Goal: Task Accomplishment & Management: Use online tool/utility

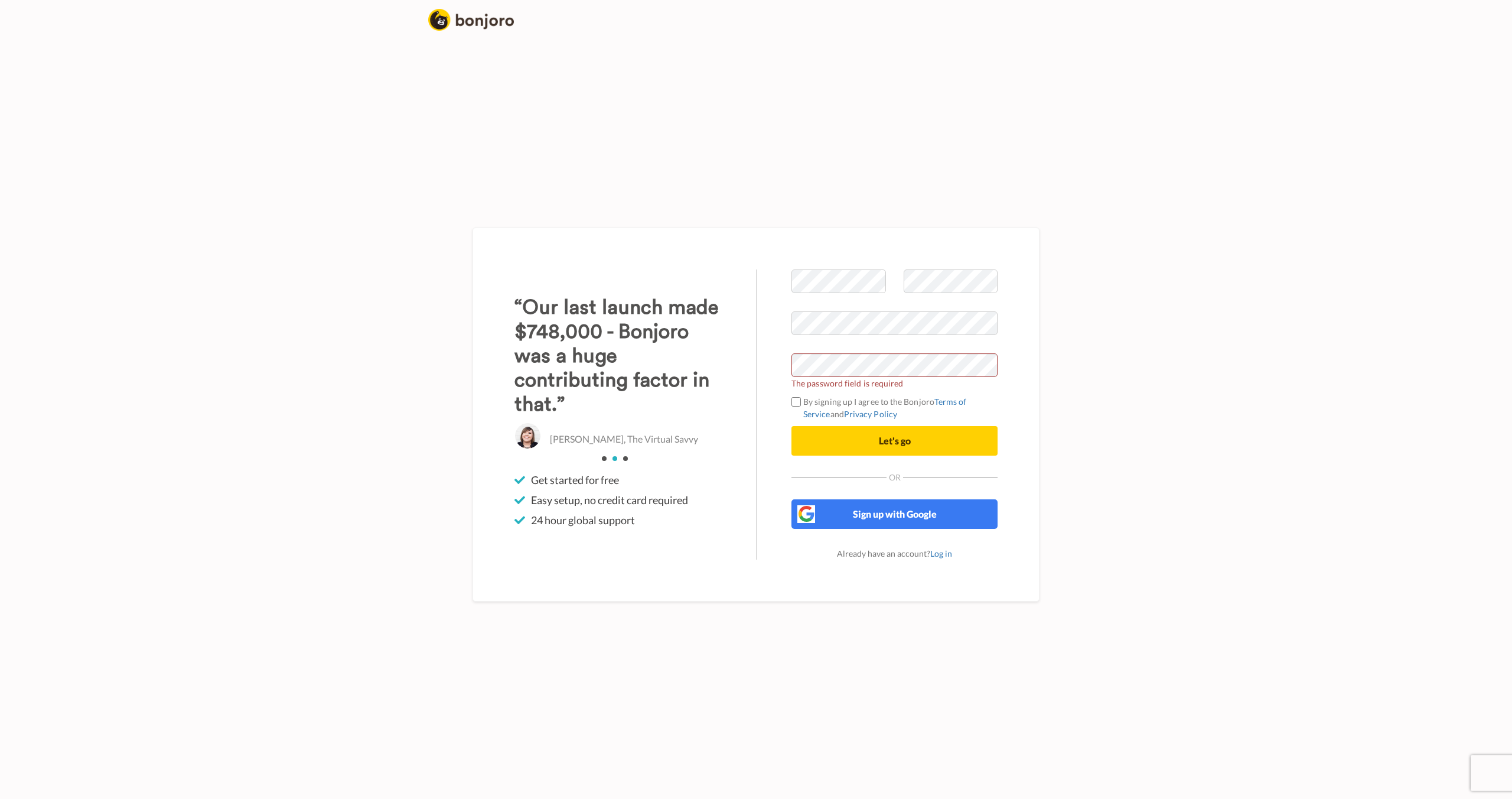
click at [891, 381] on span "The password field is required" at bounding box center [894, 384] width 206 height 13
click at [858, 398] on label "By signing up I agree to the Bonjoro Terms of Service and Privacy Policy" at bounding box center [894, 408] width 206 height 25
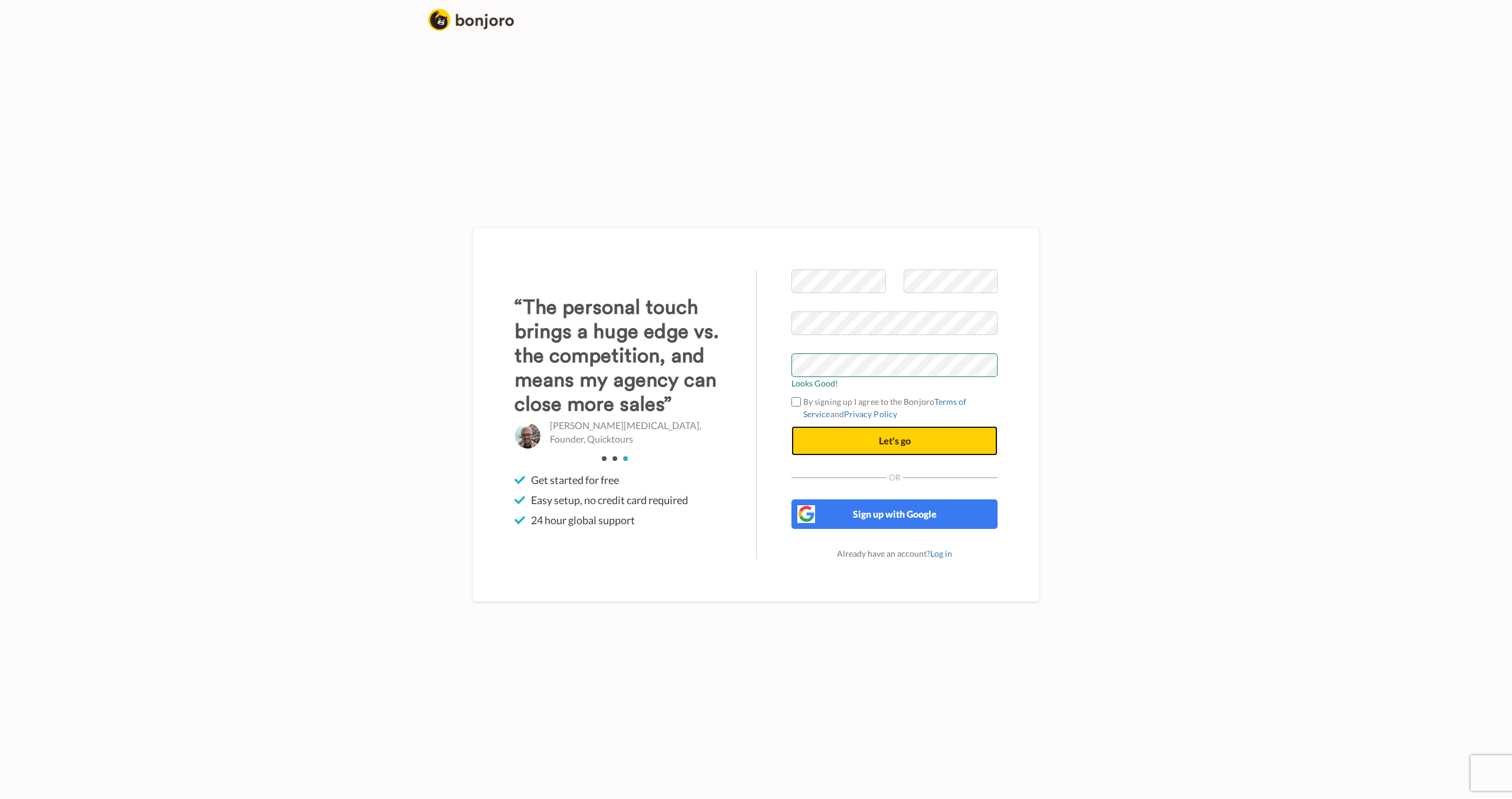
click at [905, 439] on span "Let's go" at bounding box center [895, 441] width 32 height 11
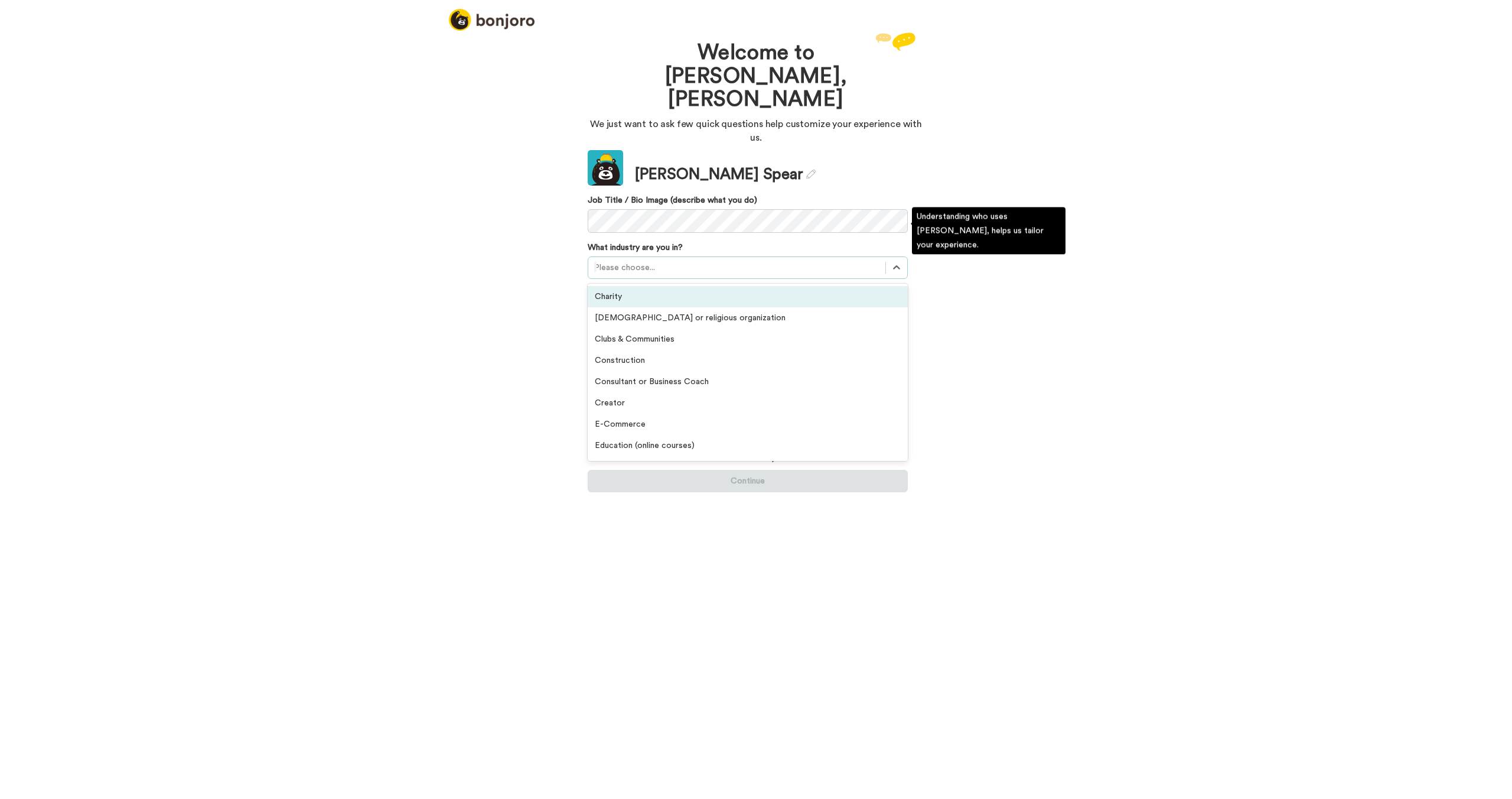
click at [676, 261] on div at bounding box center [737, 268] width 286 height 14
click at [710, 286] on div "Consultant or Business Coach" at bounding box center [748, 297] width 320 height 21
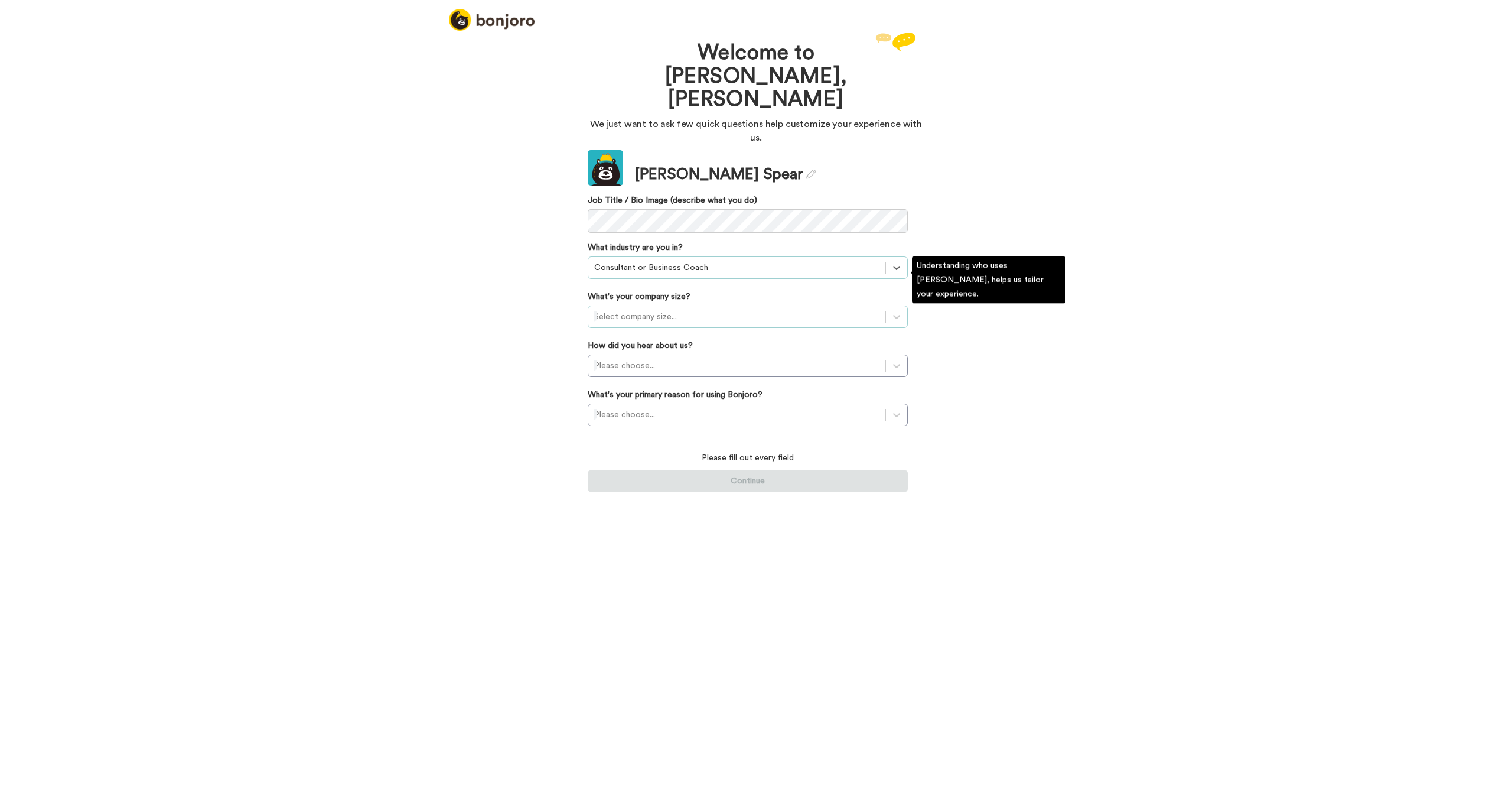
click at [704, 310] on div at bounding box center [737, 317] width 286 height 14
click at [662, 335] on div "1-10 employees" at bounding box center [748, 346] width 320 height 21
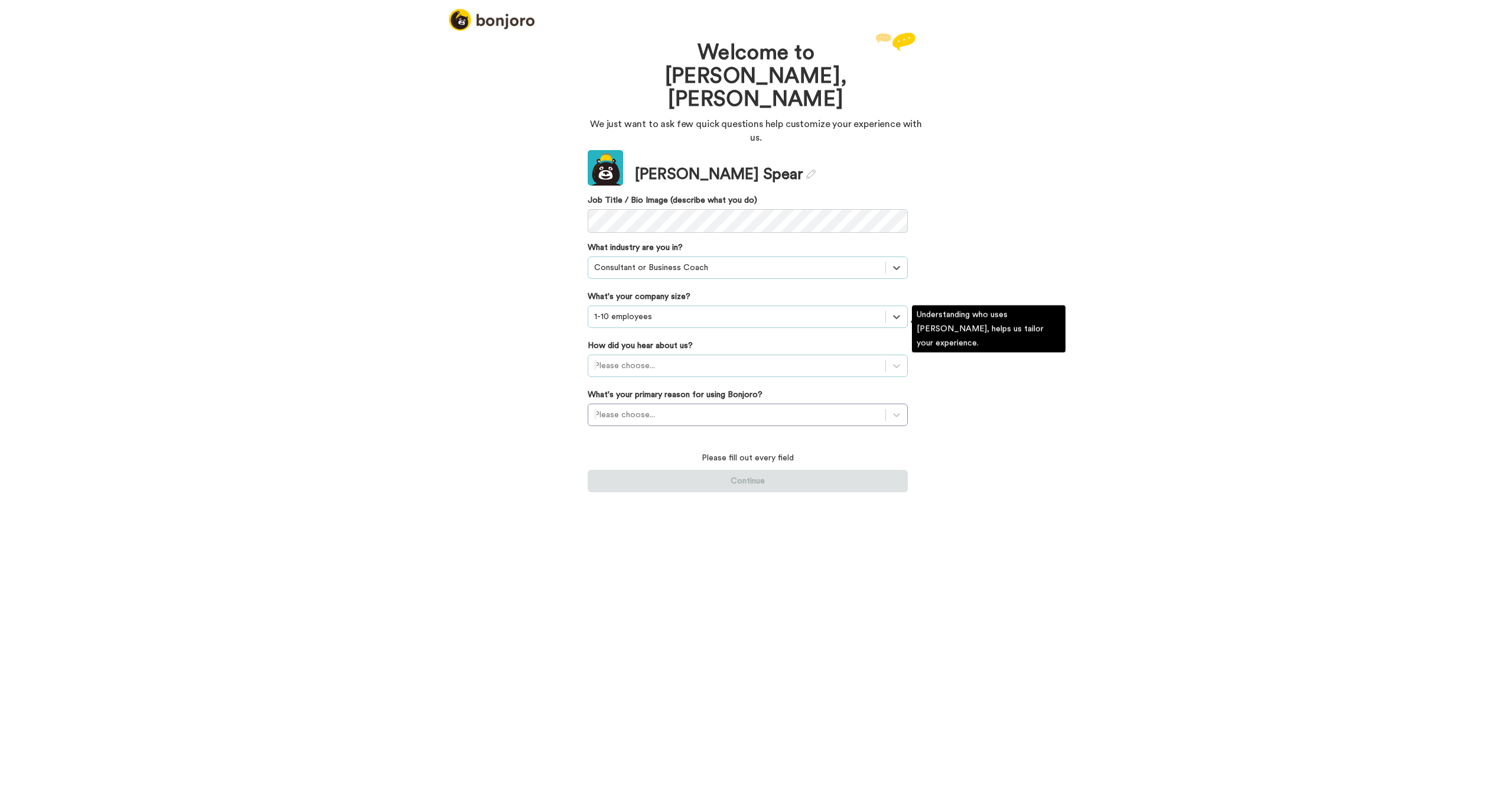
click at [701, 359] on div at bounding box center [737, 366] width 286 height 14
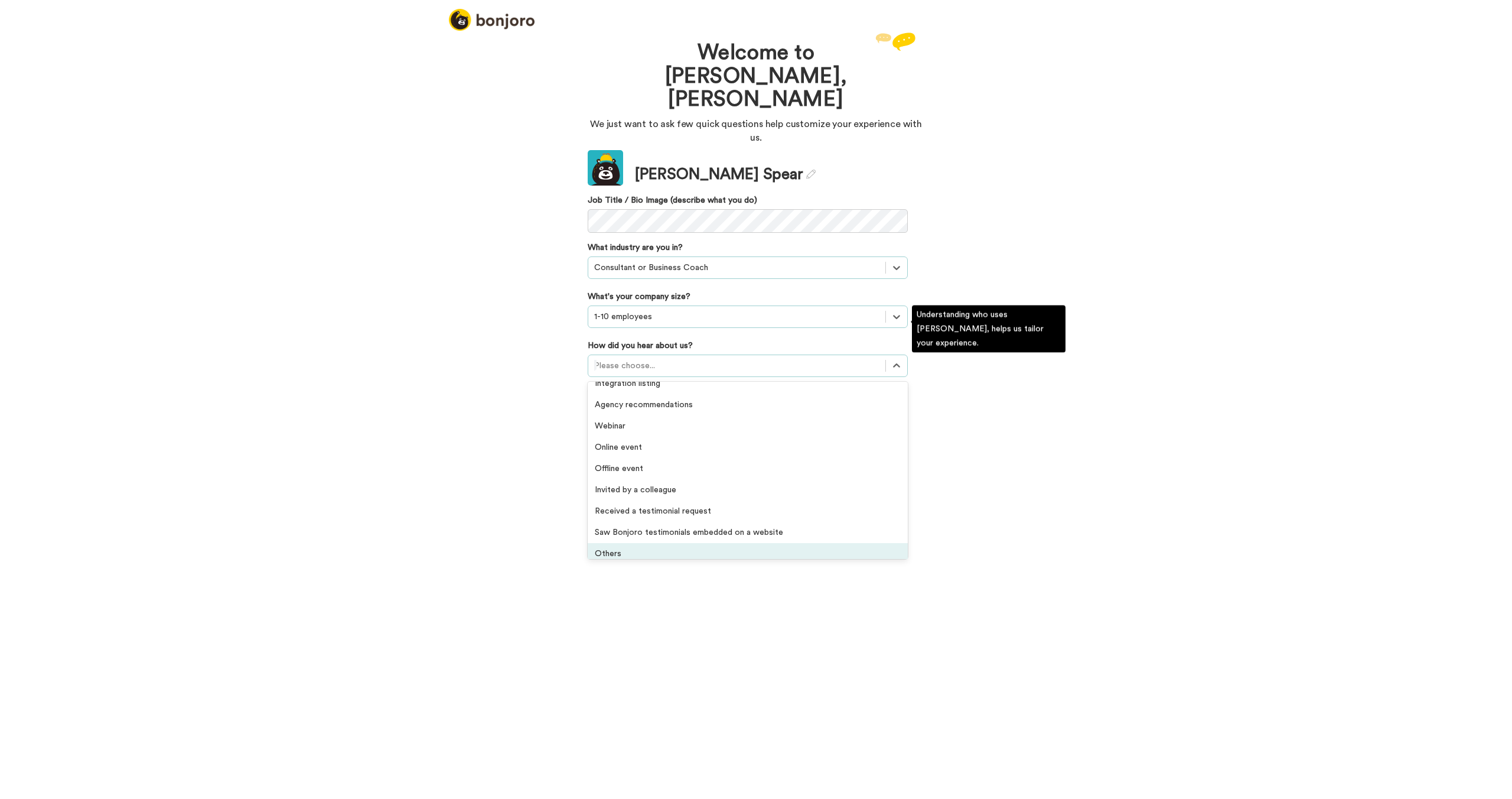
scroll to position [246, 0]
click at [709, 542] on div "Others" at bounding box center [748, 553] width 320 height 21
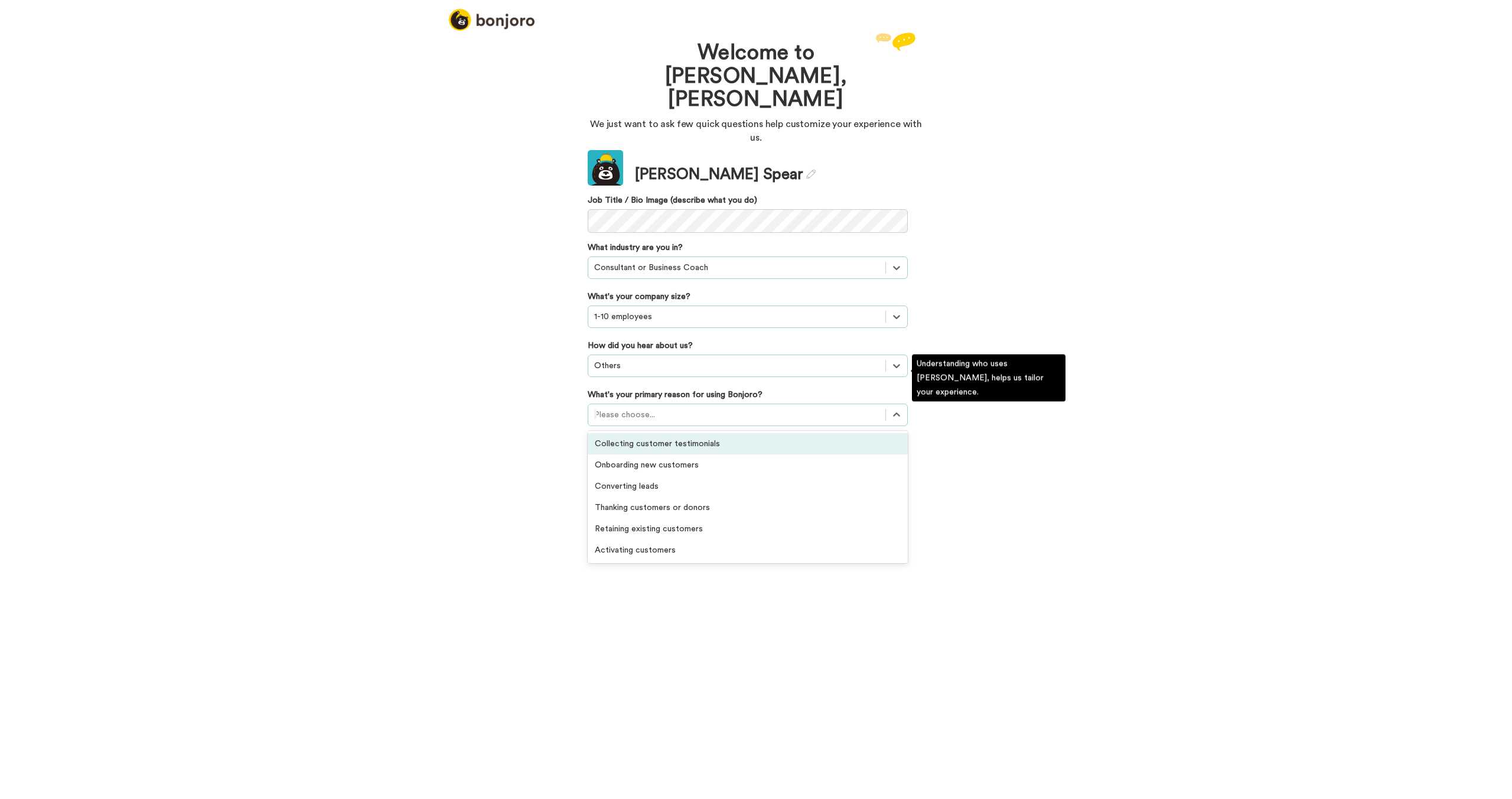
click at [760, 408] on div at bounding box center [737, 415] width 286 height 14
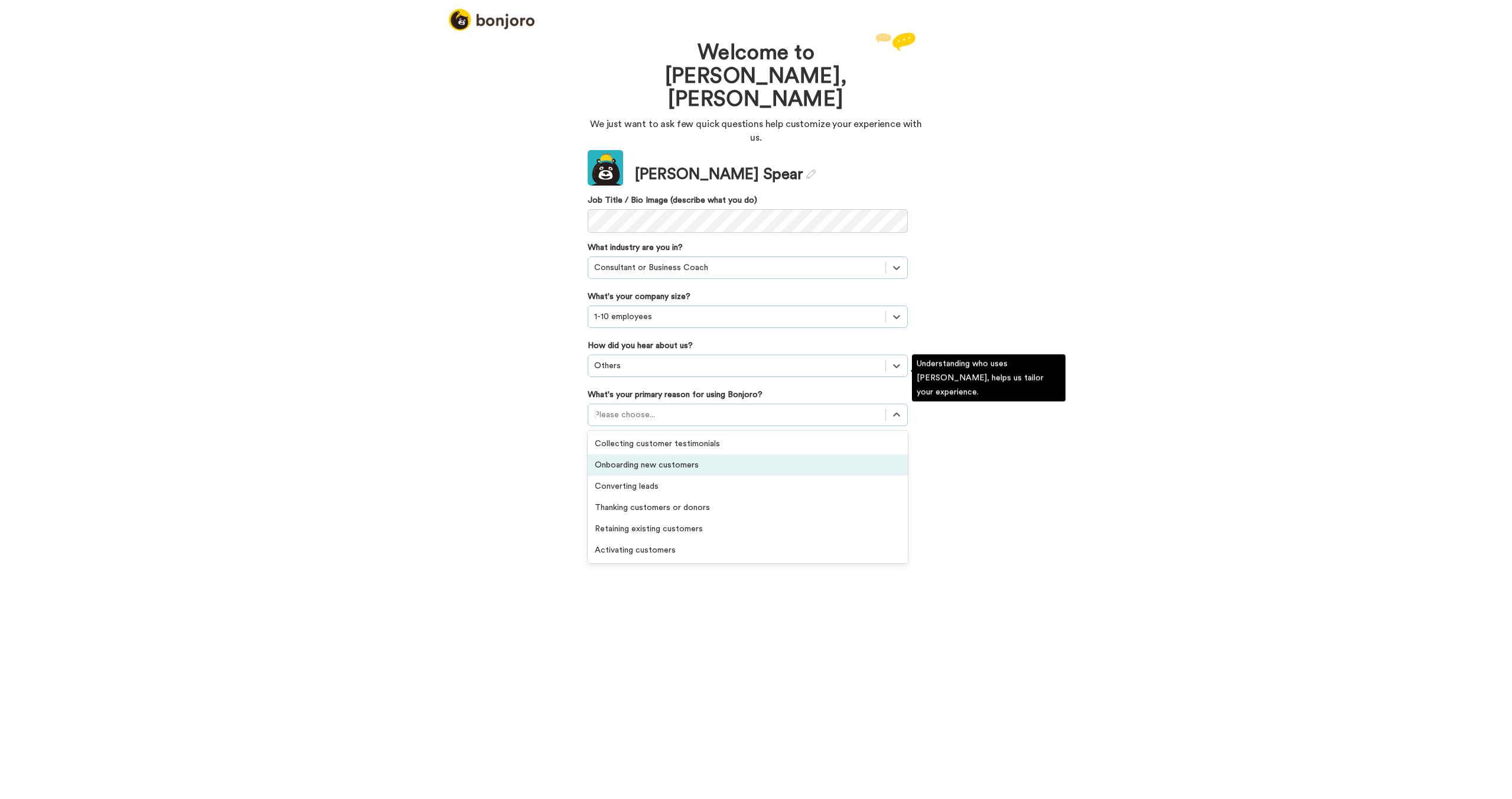
click at [751, 454] on div "Onboarding new customers" at bounding box center [748, 465] width 320 height 21
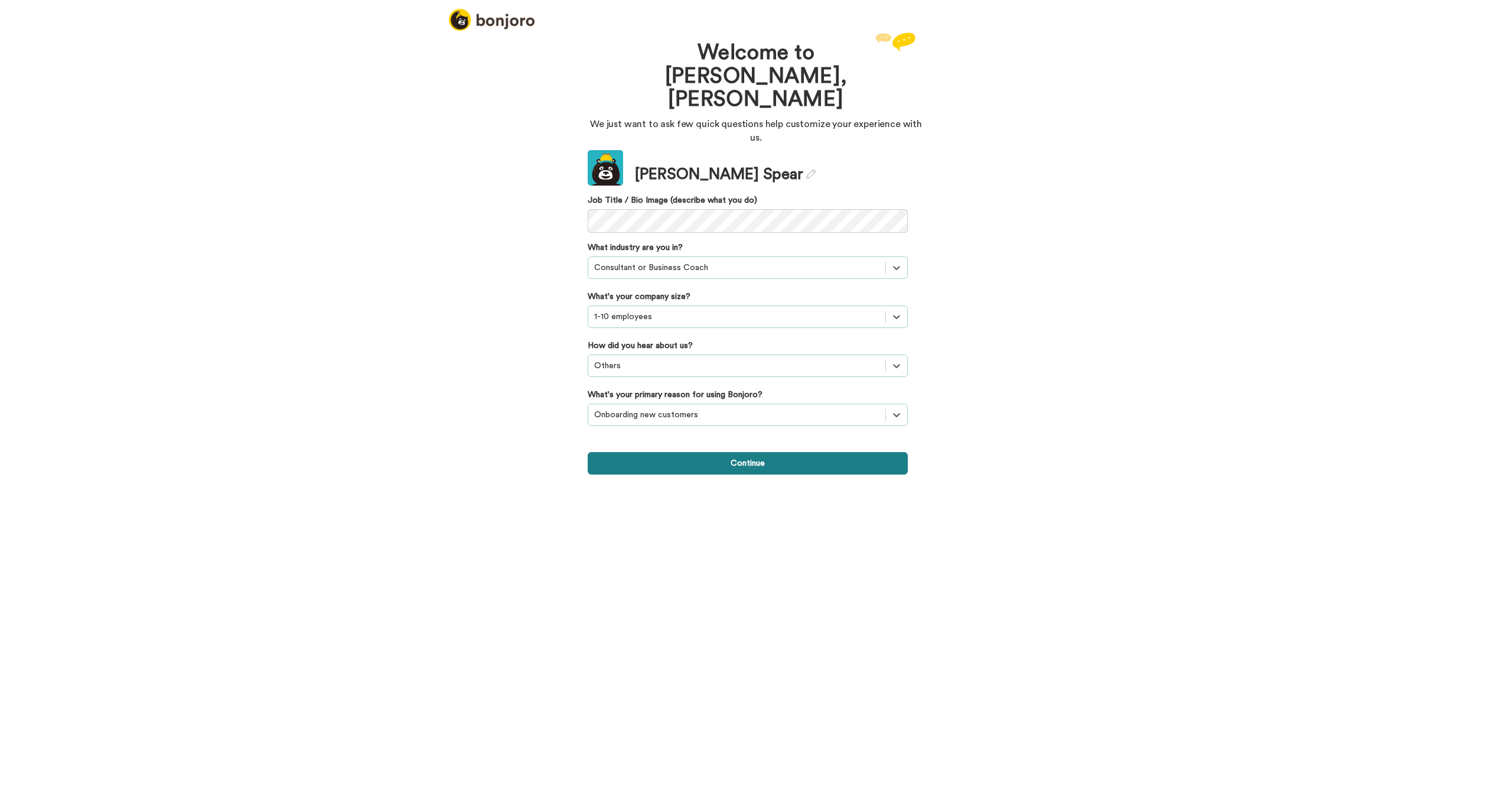
click at [755, 452] on button "Continue" at bounding box center [748, 464] width 320 height 23
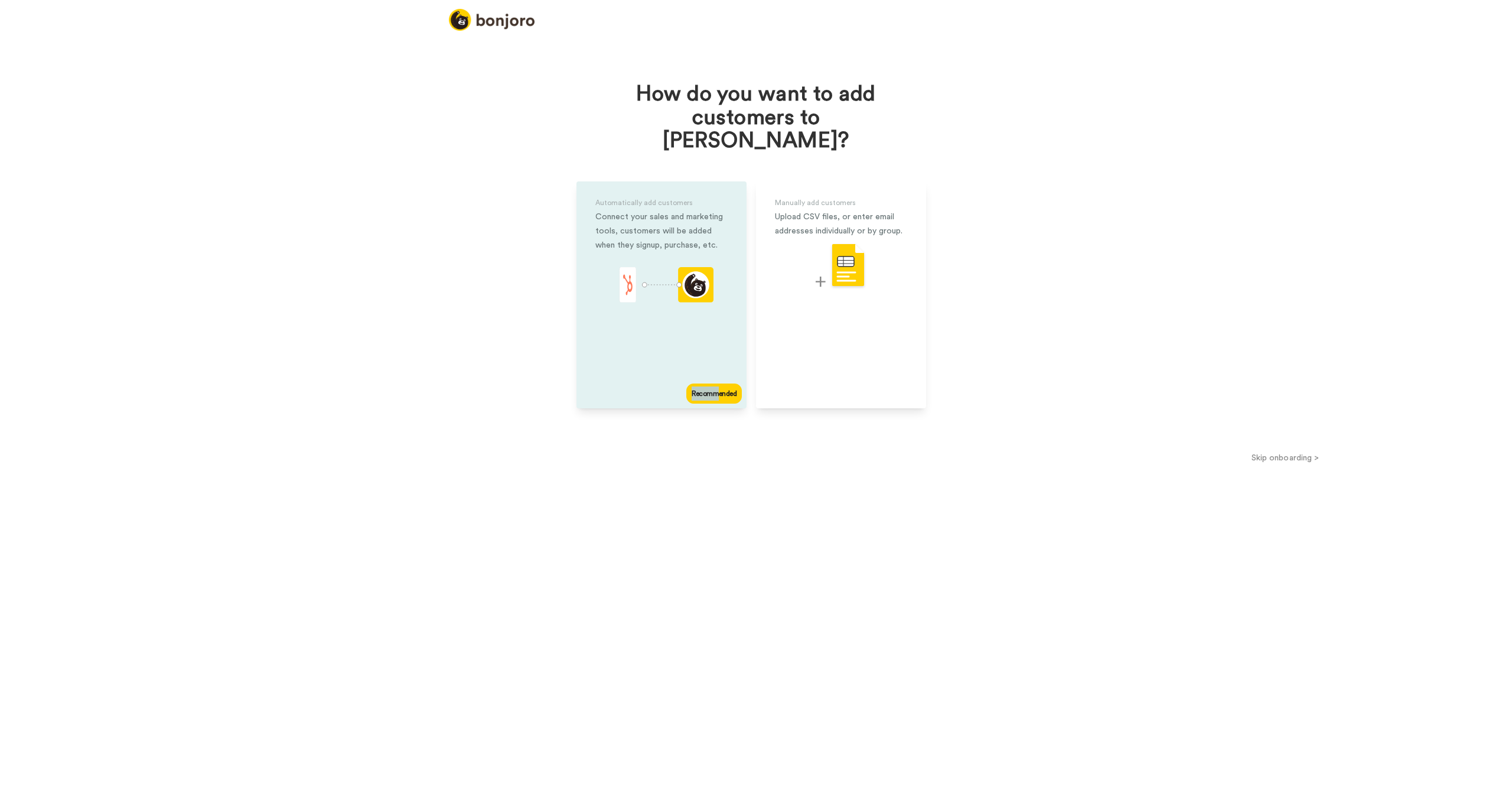
click at [719, 384] on div "Recommended" at bounding box center [714, 393] width 55 height 20
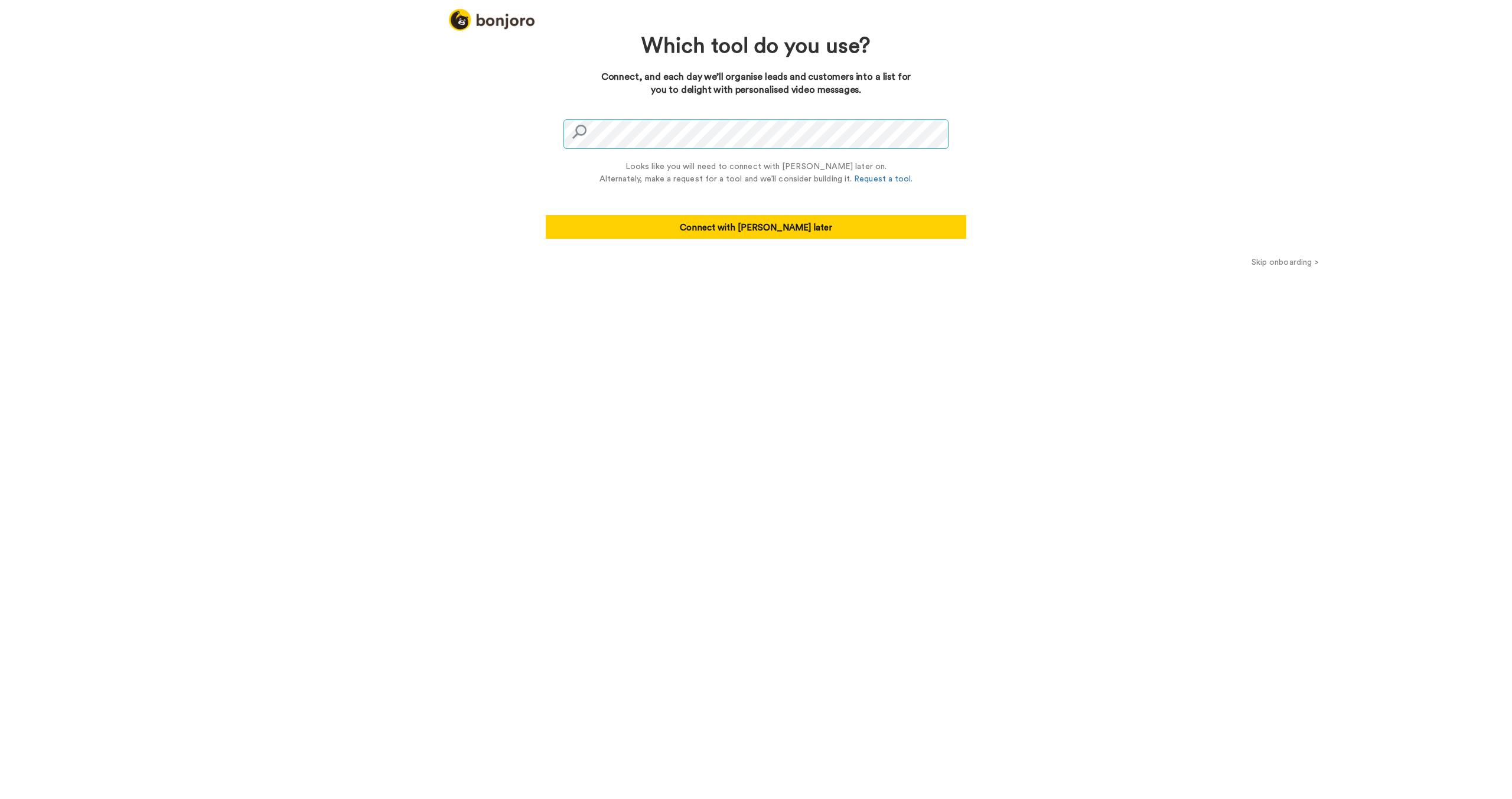
click at [499, 125] on div "Which tool do you use? Connect, and each day we’ll organise leads and customers…" at bounding box center [756, 414] width 1512 height 769
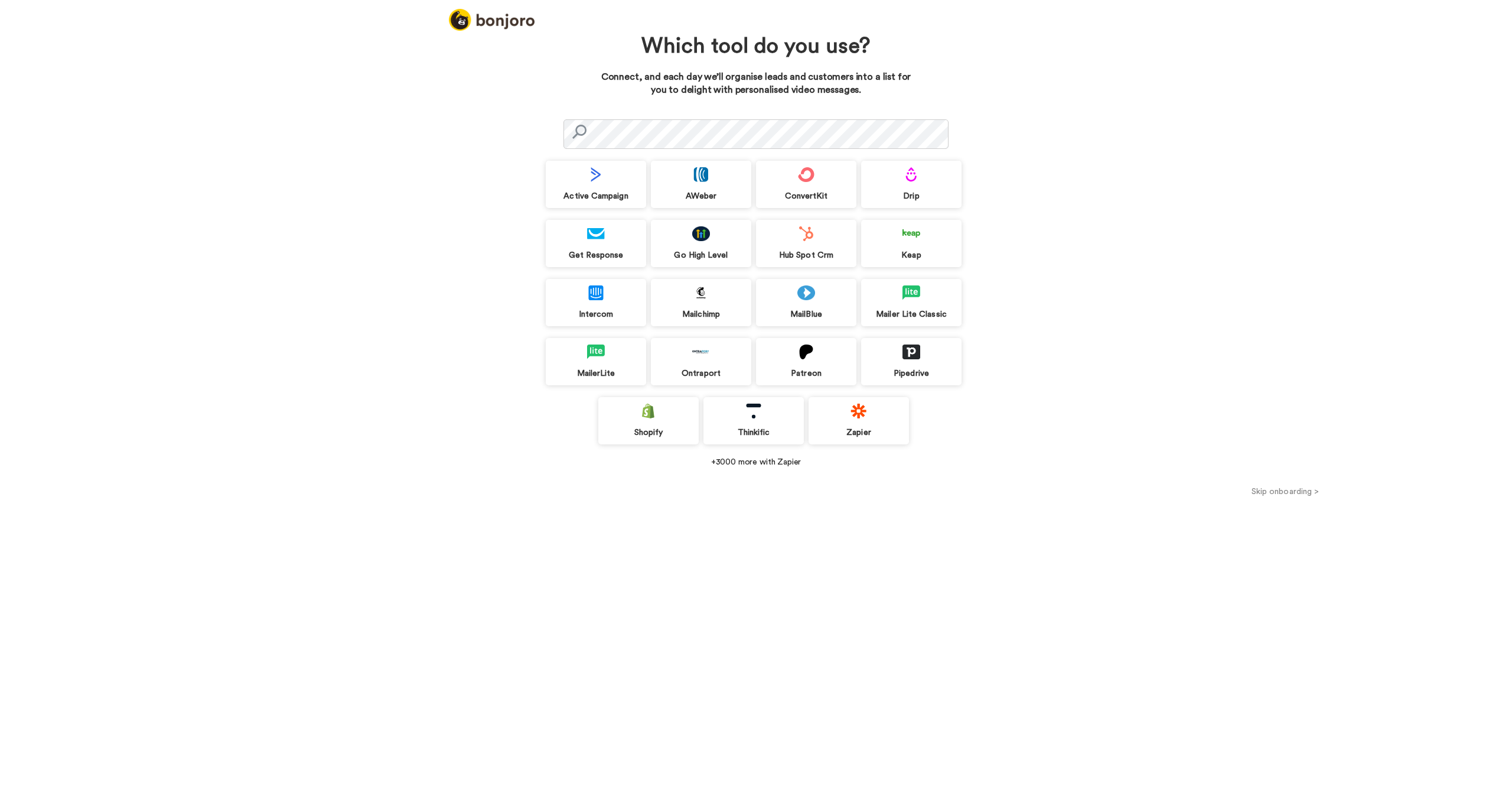
click at [1304, 495] on button "Skip onboarding >" at bounding box center [1285, 491] width 453 height 13
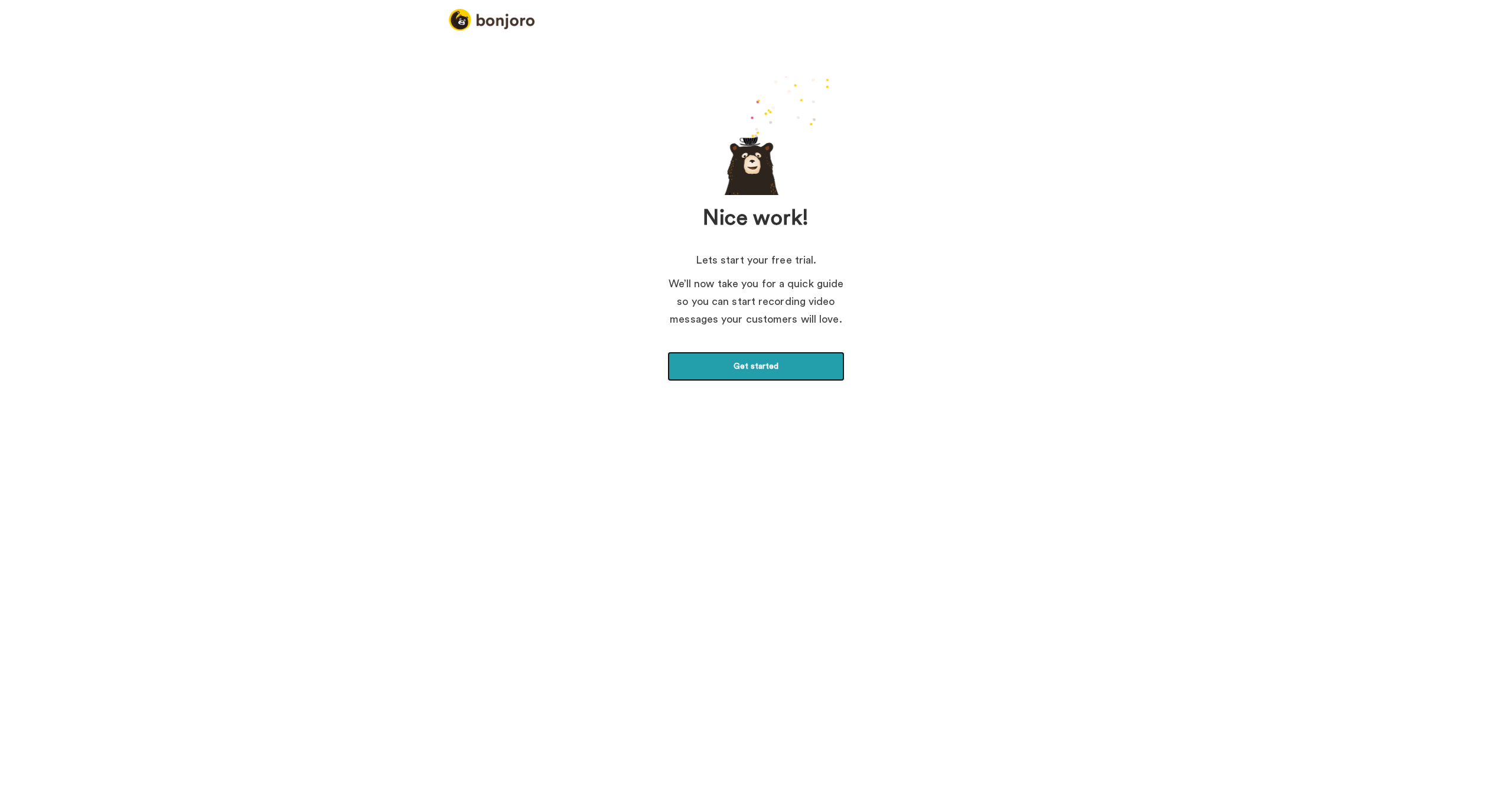
click at [779, 377] on link "Get started" at bounding box center [756, 367] width 177 height 30
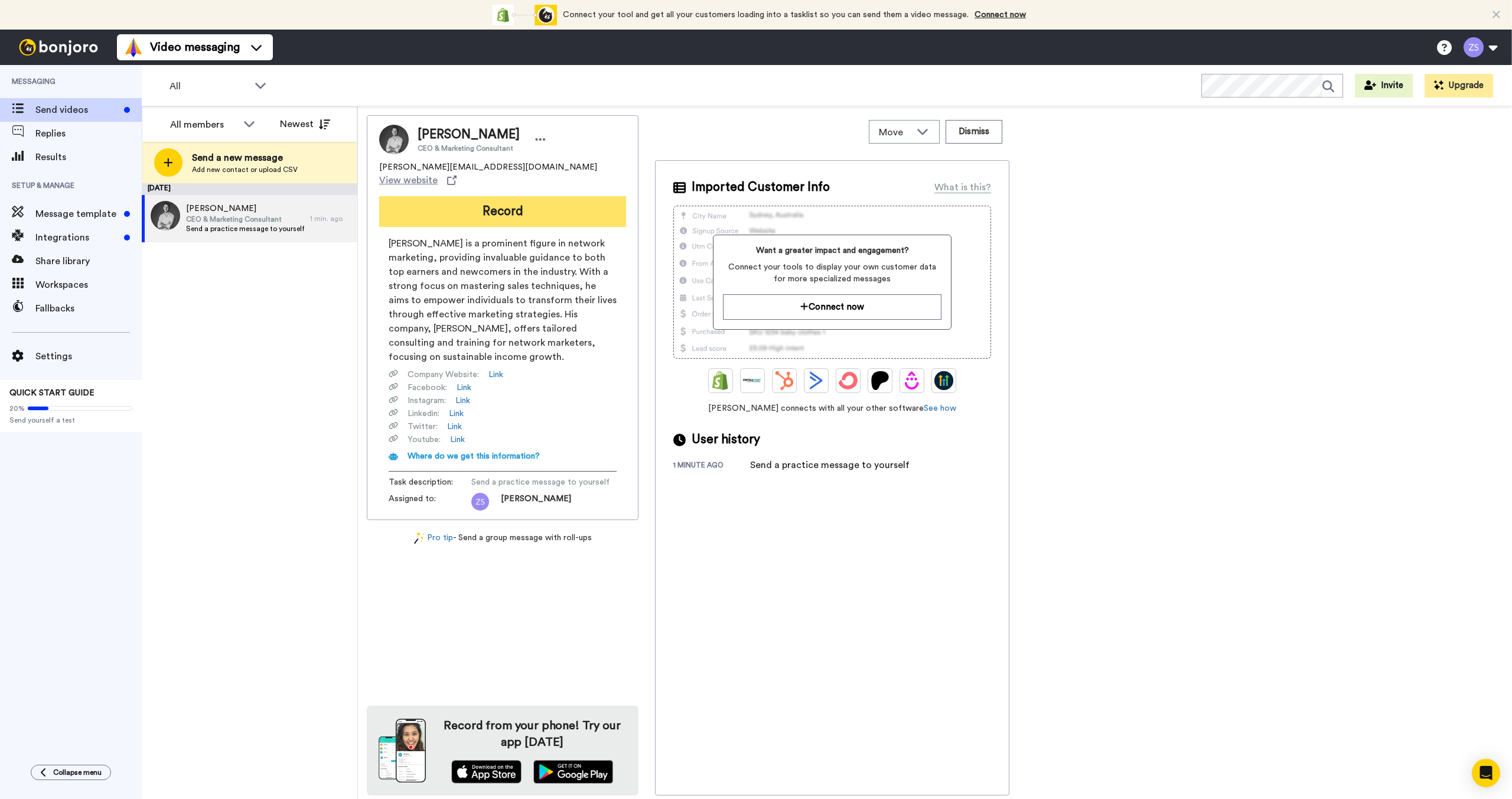
click at [453, 204] on button "Record" at bounding box center [502, 211] width 247 height 30
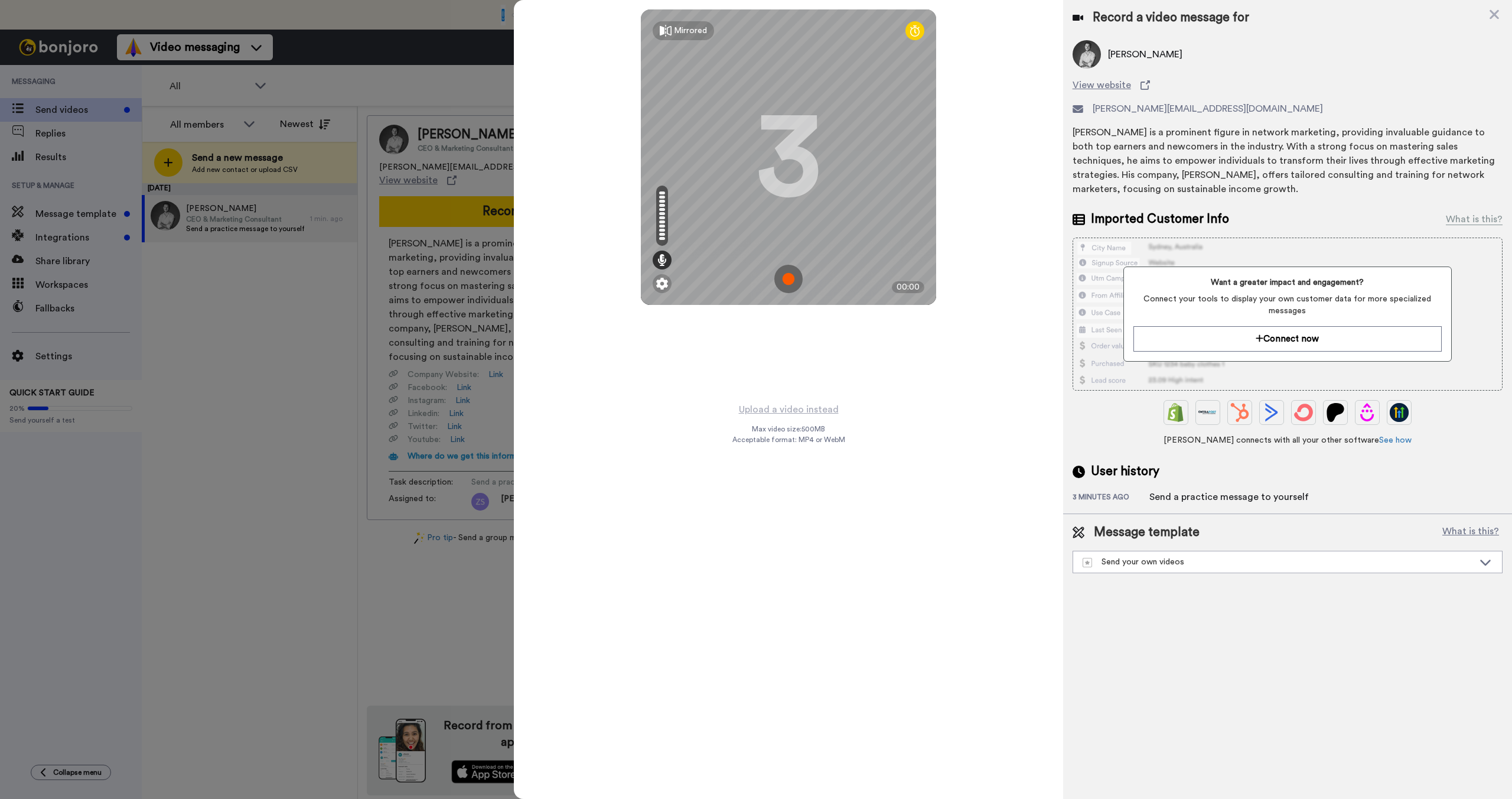
click at [788, 281] on img at bounding box center [789, 279] width 28 height 28
click at [784, 283] on img at bounding box center [789, 279] width 28 height 28
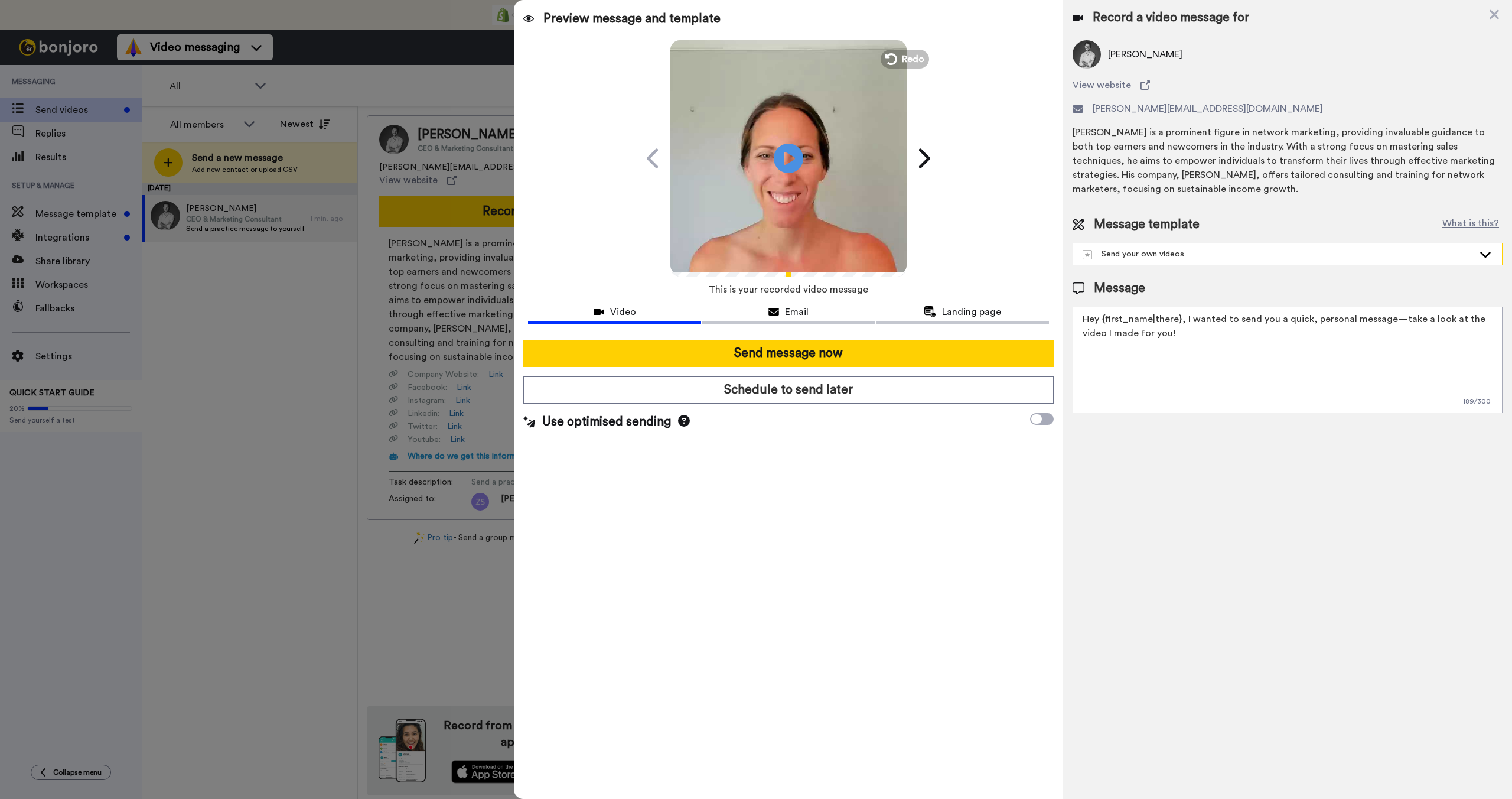
click at [1131, 240] on div "Message template What is this? Send your own videos Send your own videos" at bounding box center [1287, 240] width 430 height 50
click at [1132, 247] on div "Send your own videos" at bounding box center [1287, 254] width 429 height 21
click at [1165, 245] on div "Send your own videos" at bounding box center [1287, 254] width 429 height 21
click at [1195, 392] on textarea "Hey {first_name|there}, I wanted to send you a quick, personal message—take a l…" at bounding box center [1287, 360] width 430 height 106
drag, startPoint x: 786, startPoint y: 471, endPoint x: 789, endPoint y: 460, distance: 11.4
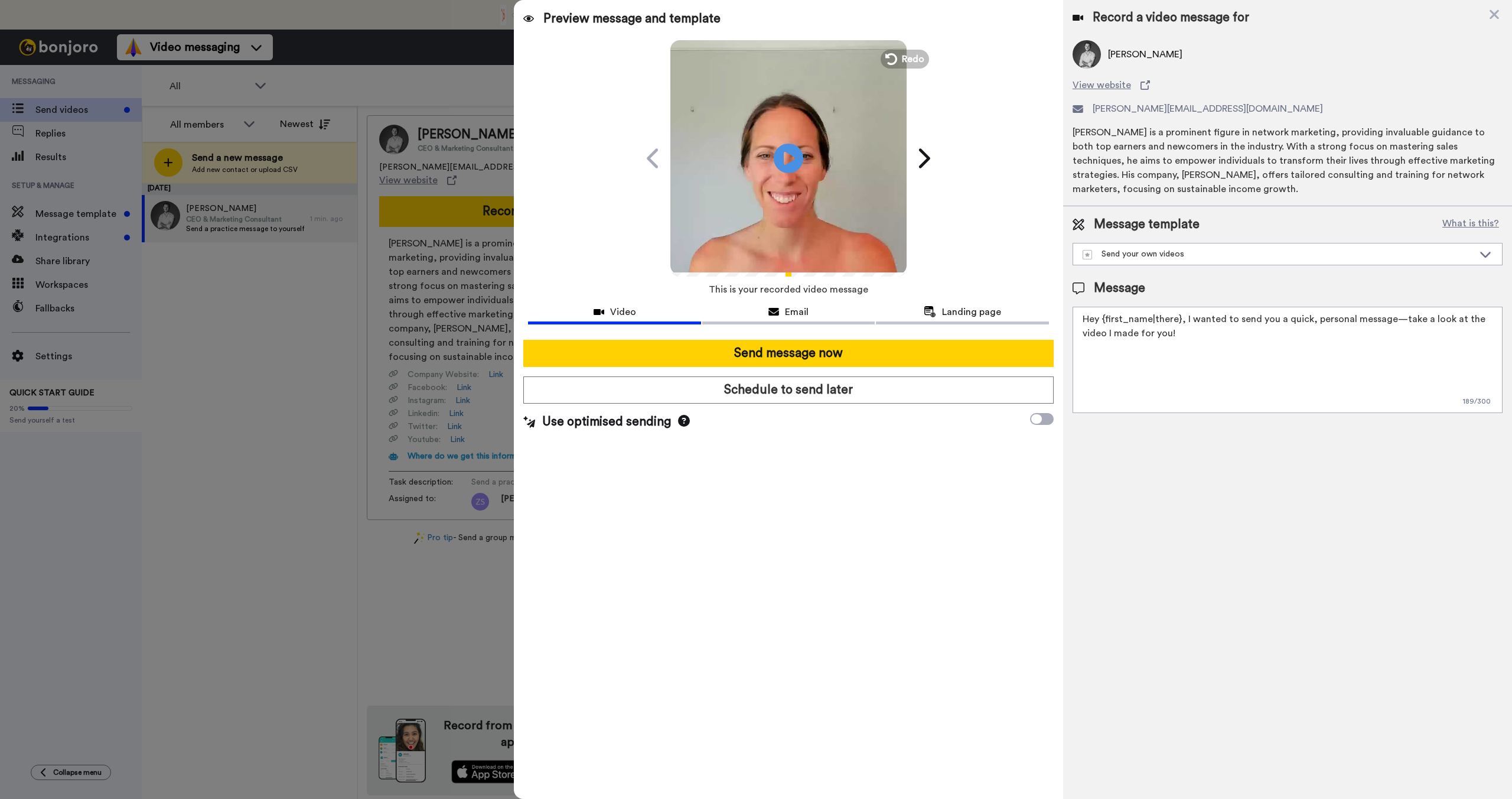
click at [789, 460] on div "Preview message and template Play/Pause I recorded something just for you! [PER…" at bounding box center [788, 399] width 549 height 799
